Goal: Task Accomplishment & Management: Use online tool/utility

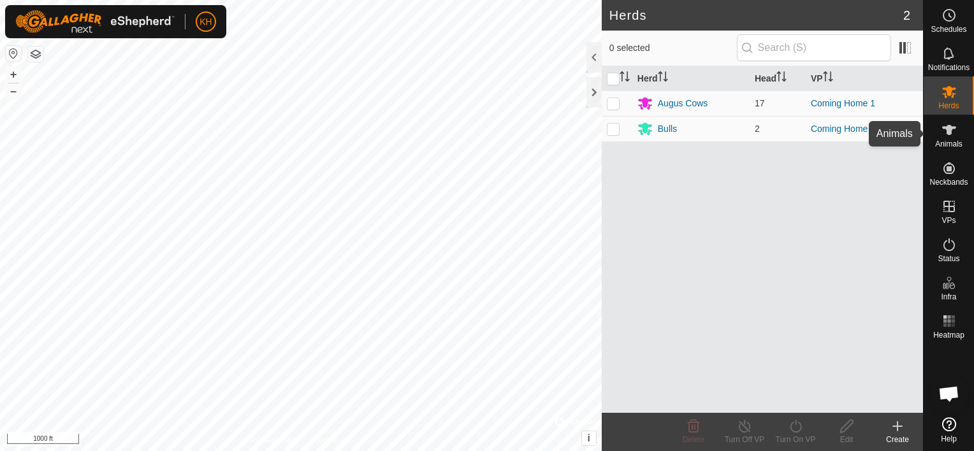
click at [946, 143] on span "Animals" at bounding box center [948, 144] width 27 height 8
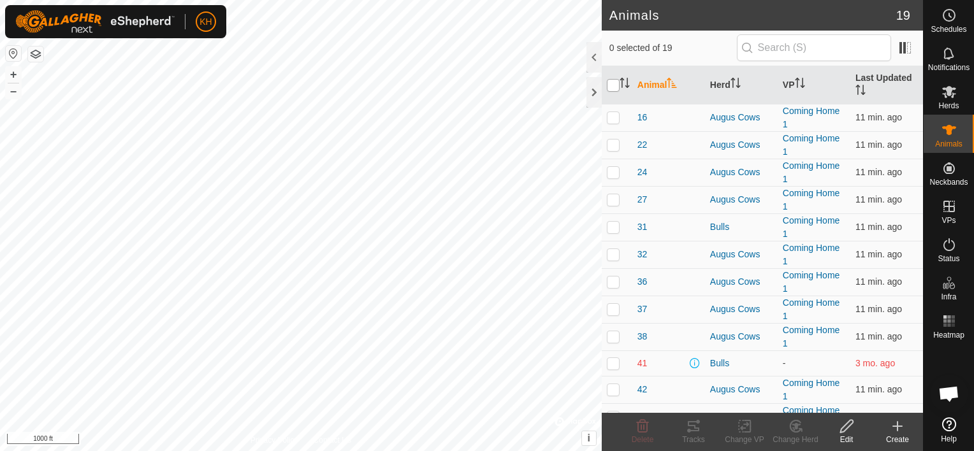
click at [614, 82] on input "checkbox" at bounding box center [613, 85] width 13 height 13
checkbox input "true"
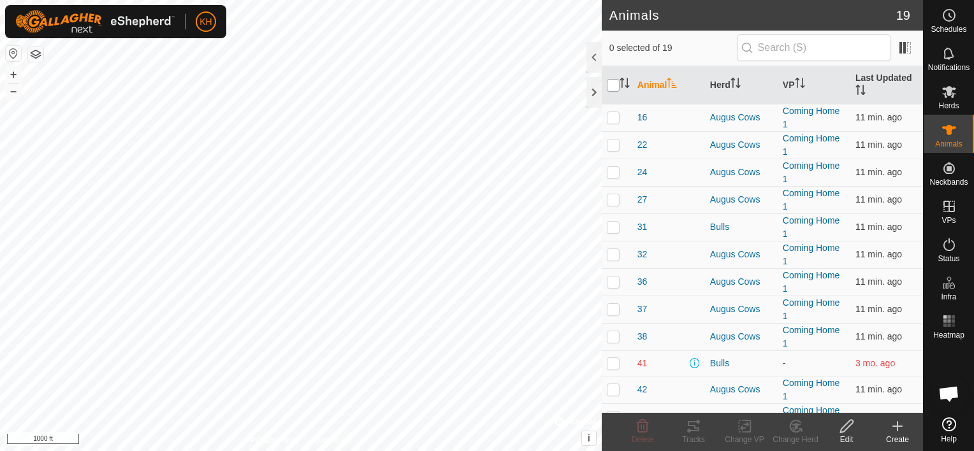
checkbox input "true"
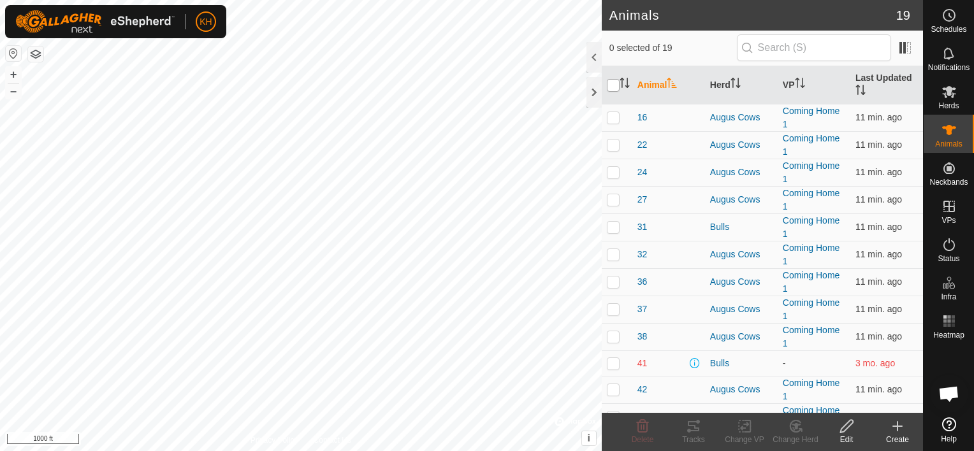
checkbox input "true"
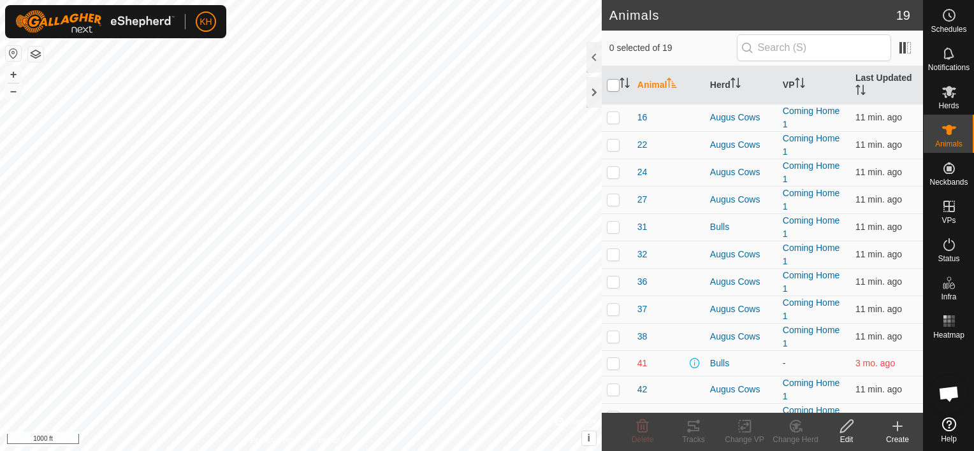
checkbox input "true"
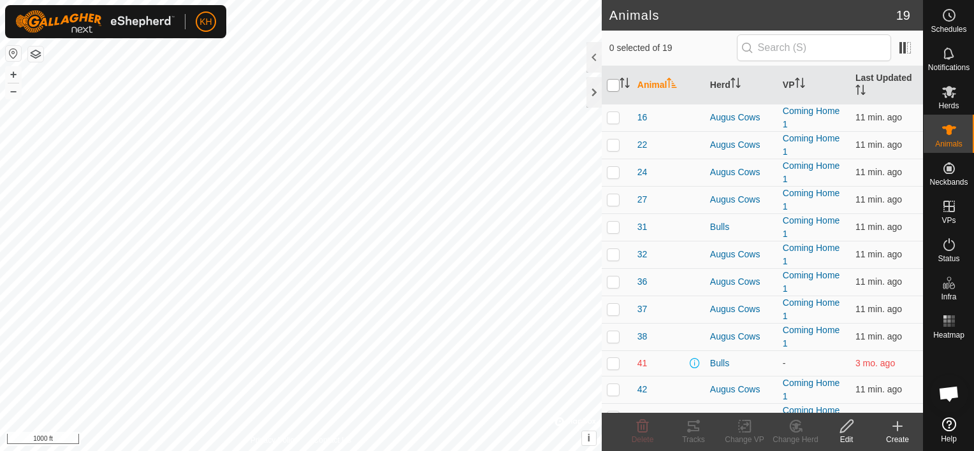
checkbox input "true"
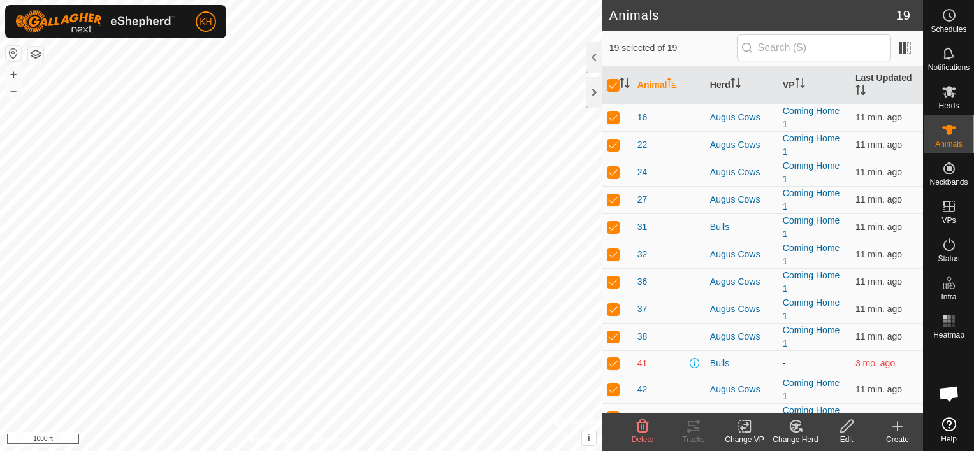
click at [612, 365] on p-checkbox at bounding box center [613, 363] width 13 height 10
checkbox input "false"
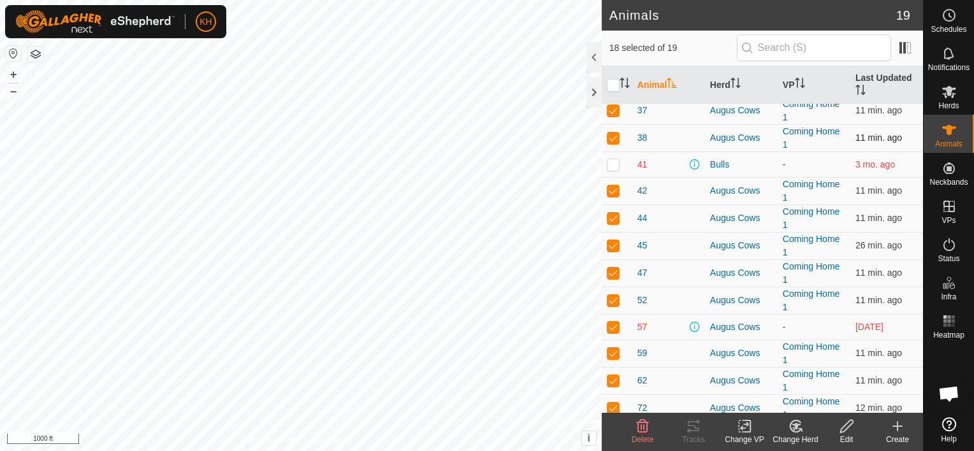
scroll to position [205, 0]
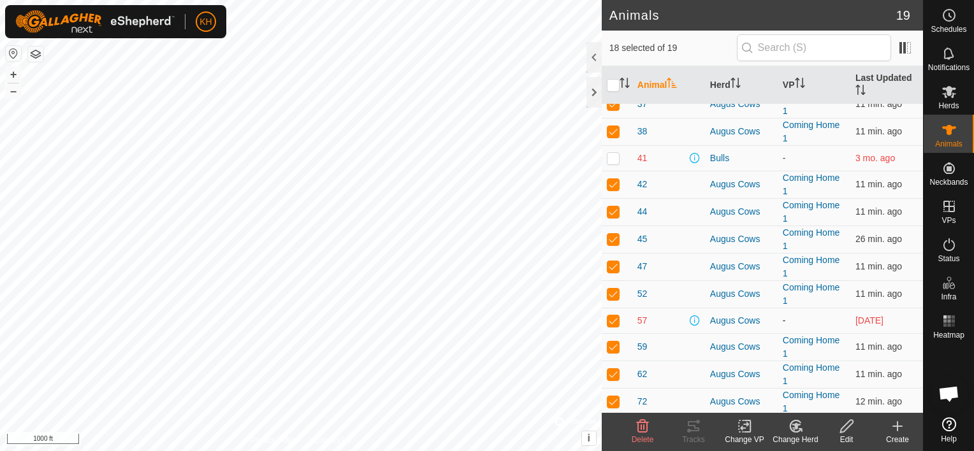
click at [615, 319] on p-checkbox at bounding box center [613, 320] width 13 height 10
checkbox input "false"
click at [742, 426] on icon at bounding box center [744, 427] width 9 height 8
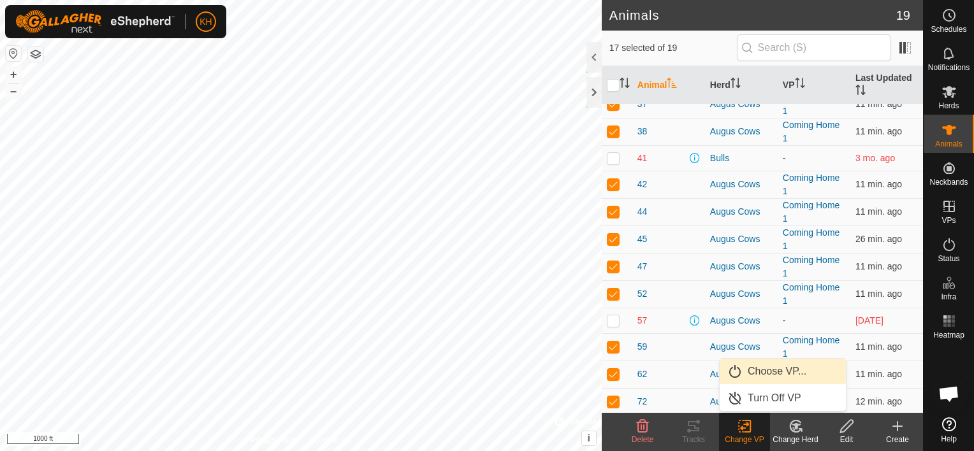
click at [749, 375] on link "Choose VP..." at bounding box center [783, 371] width 126 height 25
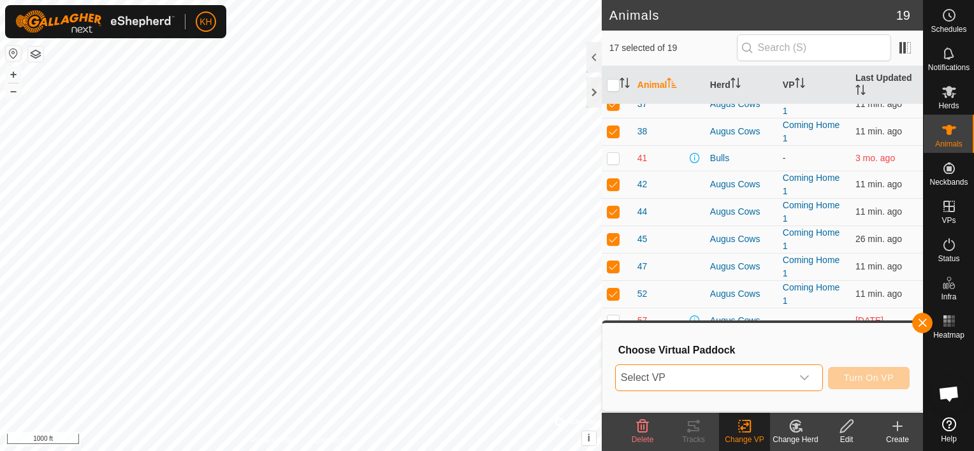
click at [719, 373] on span "Select VP" at bounding box center [704, 377] width 176 height 25
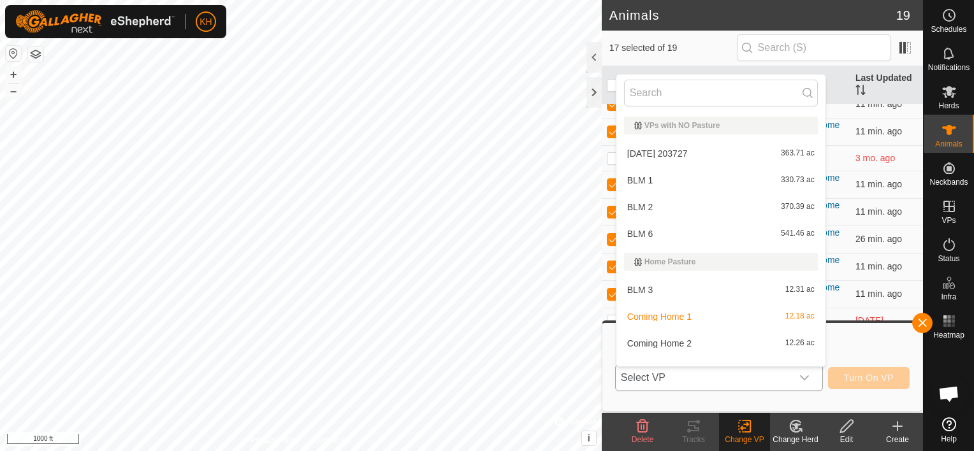
scroll to position [17, 0]
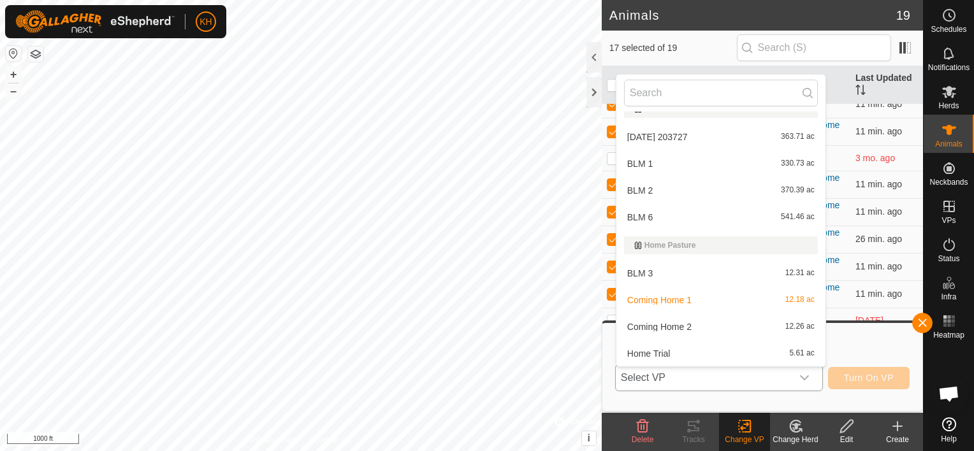
click at [676, 326] on li "Coming Home 2 12.26 ac" at bounding box center [720, 326] width 209 height 25
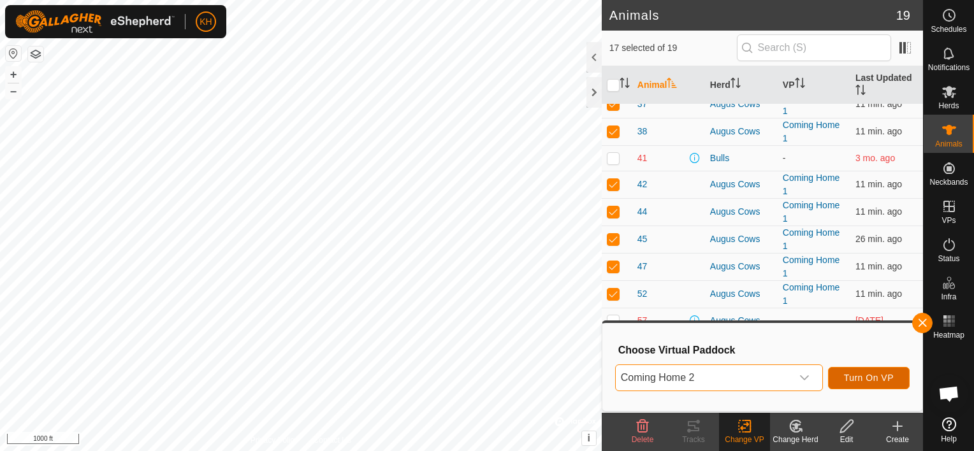
click at [876, 382] on span "Turn On VP" at bounding box center [869, 378] width 50 height 10
